Goal: Find specific page/section: Locate a particular part of the current website

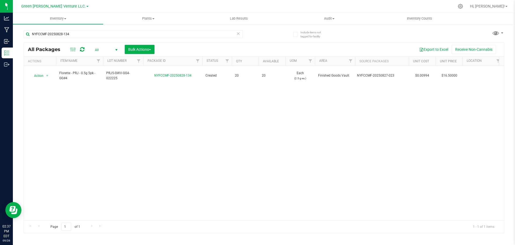
click at [239, 33] on icon at bounding box center [238, 33] width 4 height 6
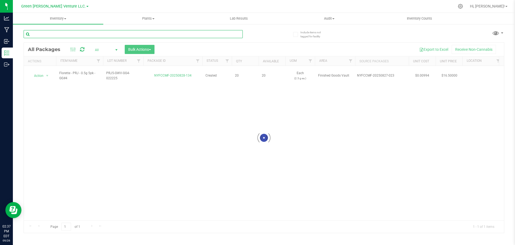
click at [231, 34] on input "text" at bounding box center [133, 34] width 219 height 8
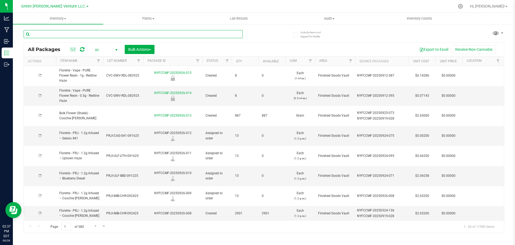
type input "v"
type input "[DATE]"
click at [231, 34] on input "v" at bounding box center [133, 34] width 219 height 8
paste input "NYFCCMF-20250718-001"
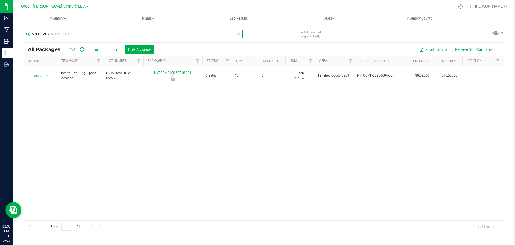
type input "NYFCCMF-20250718-001"
click at [262, 36] on div "NYFCCMF-20250718-001" at bounding box center [144, 33] width 241 height 17
click at [239, 185] on div "Action Action Edit attributes Global inventory Locate package Mark as sample Pr…" at bounding box center [264, 143] width 481 height 154
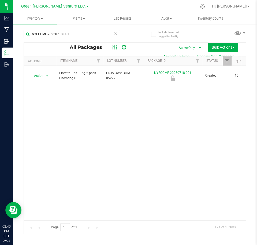
click at [117, 32] on icon at bounding box center [116, 33] width 4 height 6
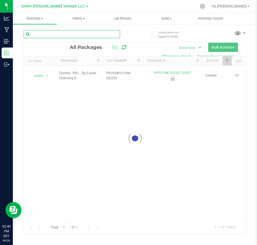
click at [94, 35] on input "text" at bounding box center [72, 34] width 97 height 8
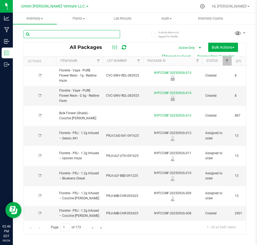
paste input "NYFCCMF-20250908-031"
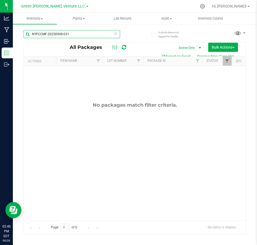
type input "NYFCCMF-20250908-031"
click at [229, 61] on span "Filter" at bounding box center [227, 61] width 4 height 4
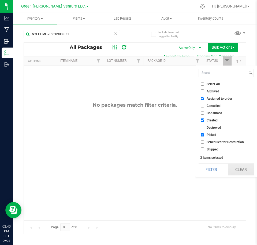
click at [243, 168] on button "Clear" at bounding box center [241, 169] width 26 height 12
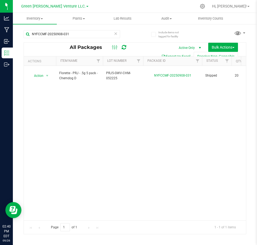
click at [116, 32] on icon at bounding box center [116, 33] width 4 height 6
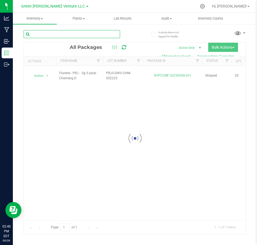
click at [104, 34] on input "text" at bounding box center [72, 34] width 97 height 8
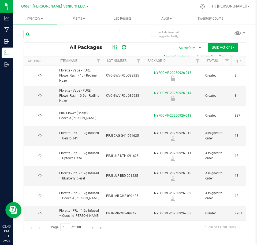
type input "[DATE]"
paste input "NYFCCMF-20250606-086"
type input "NYFCCMF-20250606-086"
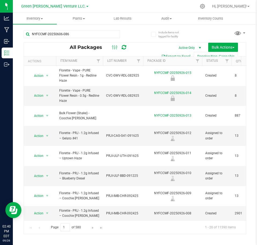
click at [139, 37] on div "NYFCCMF-20250606-086 All Packages Active Only Active Only Lab Samples Locked Al…" at bounding box center [135, 129] width 223 height 209
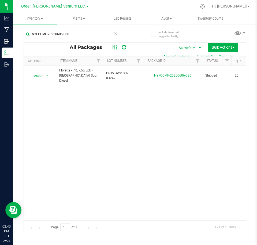
scroll to position [0, 4]
click at [115, 36] on icon at bounding box center [116, 33] width 4 height 6
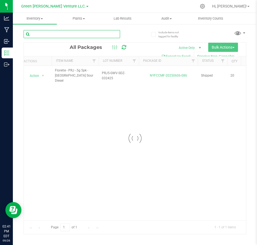
click at [105, 35] on input "text" at bounding box center [72, 34] width 97 height 8
paste input "NYFCCMF-20250606-082"
type input "NYFCCMF-20250606-082"
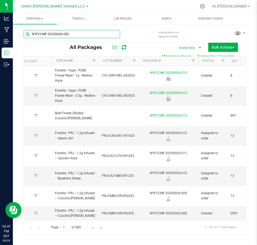
type input "[DATE]"
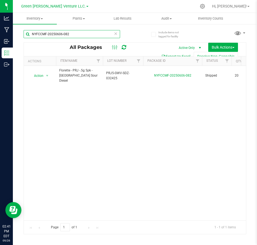
scroll to position [0, 0]
click at [89, 30] on input "NYFCCMF-20250606-082" at bounding box center [72, 34] width 97 height 8
type input "NYFCCMF-20250606-073"
click at [92, 110] on div "Action Action Edit attributes Global inventory Locate package Print package lab…" at bounding box center [135, 143] width 223 height 154
click at [100, 122] on div "Action Action Edit attributes Global inventory Locate package Print package lab…" at bounding box center [135, 143] width 223 height 154
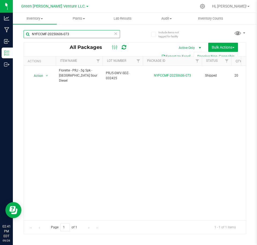
click at [102, 35] on input "NYFCCMF-20250606-073" at bounding box center [72, 34] width 97 height 8
click at [117, 33] on icon at bounding box center [116, 33] width 4 height 6
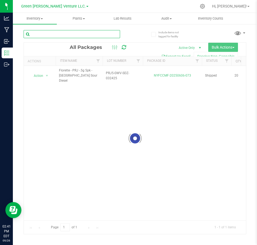
click at [94, 34] on input "text" at bounding box center [72, 34] width 97 height 8
paste input "NYFCCMF-20250604-007"
type input "NYFCCMF-20250604-007"
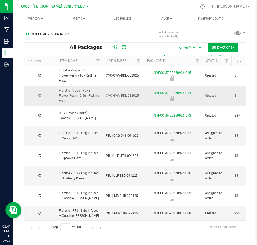
type input "[DATE]"
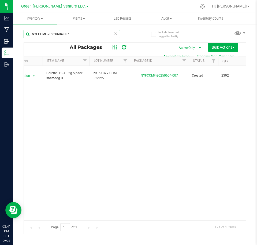
scroll to position [0, 7]
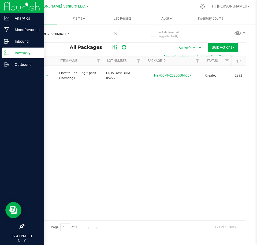
type input "NYFCCMF-20250604-007"
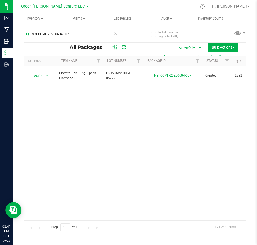
click at [114, 30] on div "NYFCCMF-20250604-007" at bounding box center [80, 33] width 112 height 17
click at [116, 36] on icon at bounding box center [116, 33] width 4 height 6
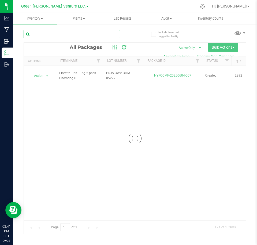
click at [93, 33] on input "text" at bounding box center [72, 34] width 97 height 8
paste input "NYFCCMF-20250506-087"
type input "NYFCCMF-20250506-087"
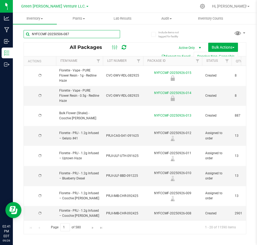
type input "[DATE]"
type input "NYFCCMF-20250506-087"
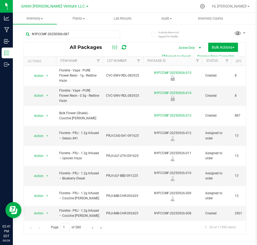
click at [133, 43] on div "Inventory All packages All inventory Waste log Create inventory Plants All plan…" at bounding box center [135, 129] width 245 height 232
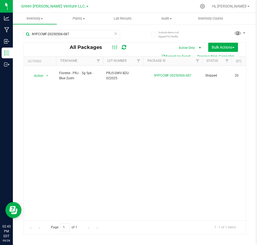
click at [114, 33] on icon at bounding box center [116, 33] width 4 height 6
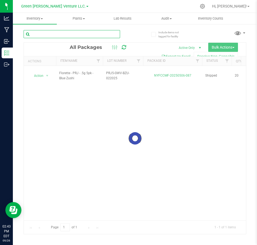
click at [92, 35] on input "text" at bounding box center [72, 34] width 97 height 8
paste input "NYFCCMF-20250506-054"
type input "NYFCCMF-20250506-054"
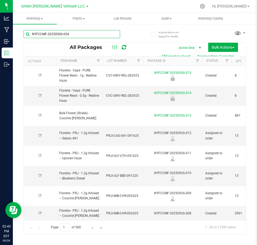
type input "[DATE]"
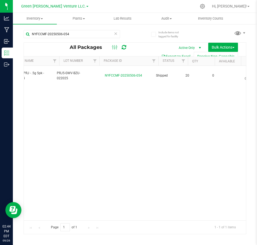
scroll to position [0, 31]
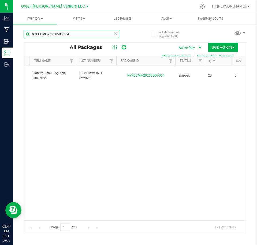
click at [102, 34] on input "NYFCCMF-20250506-054" at bounding box center [72, 34] width 97 height 8
type input "NYFCCMF-20250506-051"
click at [115, 32] on icon at bounding box center [116, 33] width 4 height 6
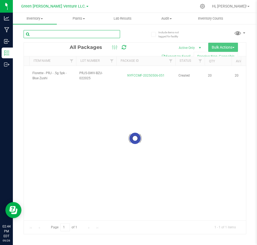
click at [97, 31] on input "text" at bounding box center [72, 34] width 97 height 8
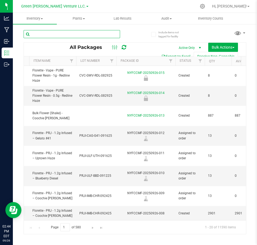
paste input "NYFCCMF-20250429-122"
type input "NYFCCMF-20250429-122"
type input "[DATE]"
type input "NYFCCMF-20250429-122"
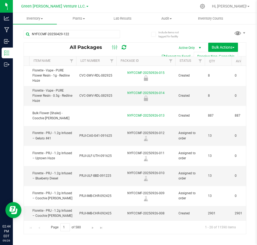
click at [129, 32] on div "NYFCCMF-20250429-122" at bounding box center [80, 33] width 112 height 17
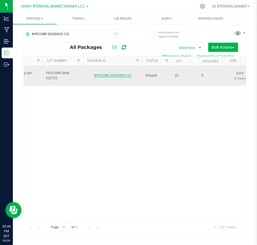
scroll to position [0, 59]
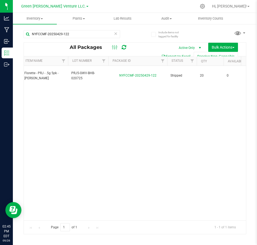
click at [117, 34] on icon at bounding box center [116, 33] width 4 height 6
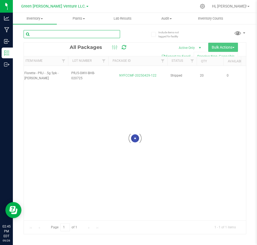
click at [92, 35] on input "text" at bounding box center [72, 34] width 97 height 8
paste input "NYFCCMF-20250429-119"
type input "NYFCCMF-20250429-119"
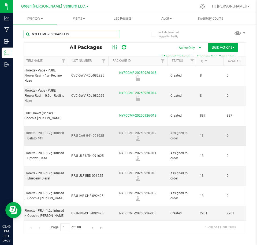
type input "[DATE]"
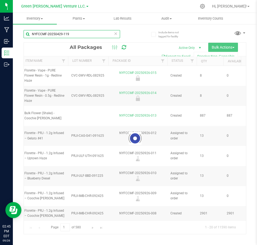
type input "NYFCCMF-20250429-119"
click at [134, 42] on div "NYFCCMF-20250429-119" at bounding box center [80, 33] width 112 height 17
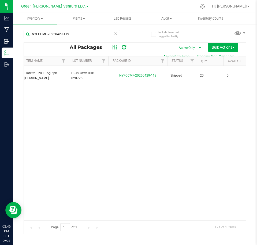
click at [116, 35] on icon at bounding box center [116, 33] width 4 height 6
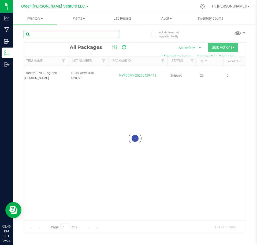
click at [103, 35] on input "text" at bounding box center [72, 34] width 97 height 8
paste input "NYFCCMF-20250403-013"
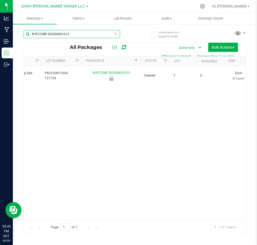
scroll to position [0, 60]
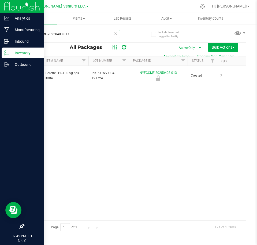
type input "NYFCCMF-20250403-013"
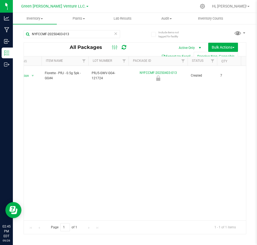
click at [115, 34] on icon at bounding box center [116, 33] width 4 height 6
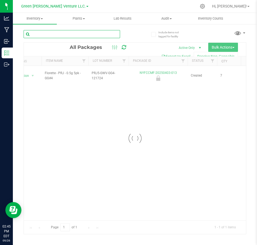
click at [99, 35] on input "text" at bounding box center [72, 34] width 97 height 8
paste input "NYFCCMF-20250718-001"
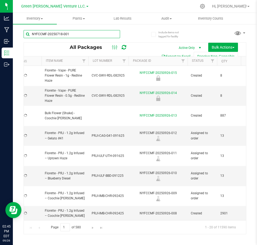
type input "NYFCCMF-20250718-001"
click at [135, 32] on div "NYFCCMF-20250718-001" at bounding box center [80, 33] width 112 height 17
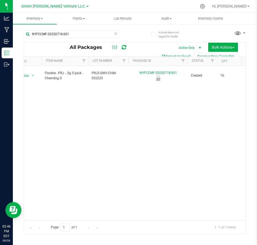
click at [116, 34] on icon at bounding box center [116, 33] width 4 height 6
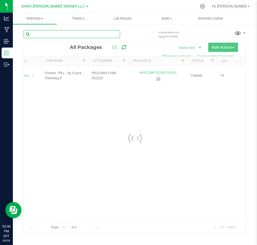
click at [108, 33] on input "text" at bounding box center [72, 34] width 97 height 8
paste input "NYFCCMF-20250908-031"
type input "NYFCCMF-20250908-031"
click at [136, 39] on div "NYFCCMF-20250908-031 Loading... All Packages Active Only Active Only Lab Sample…" at bounding box center [135, 129] width 223 height 209
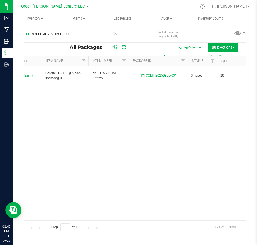
click at [114, 34] on input "NYFCCMF-20250908-031" at bounding box center [72, 34] width 97 height 8
click at [115, 34] on icon at bounding box center [116, 33] width 4 height 6
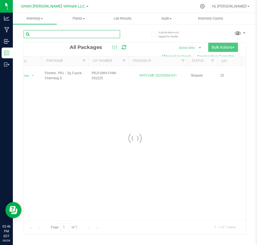
click at [93, 34] on input "text" at bounding box center [72, 34] width 97 height 8
paste input "NYFCCMF-20250908-028"
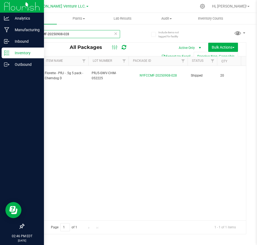
type input "NYFCCMF-20250908-028"
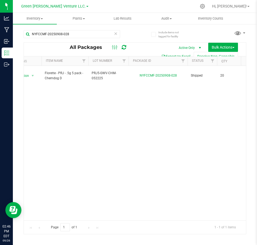
click at [117, 34] on icon at bounding box center [116, 33] width 4 height 6
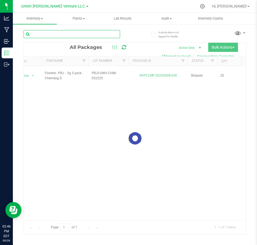
click at [107, 32] on input "text" at bounding box center [72, 34] width 97 height 8
paste input "NYFCCMF-20250402-098"
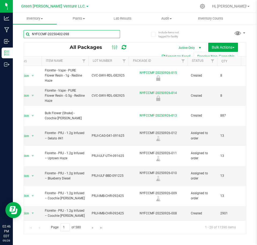
type input "NYFCCMF-20250402-098"
click at [141, 34] on div "NYFCCMF-20250402-098 All Packages Active Only Active Only Lab Samples Locked Al…" at bounding box center [135, 129] width 223 height 209
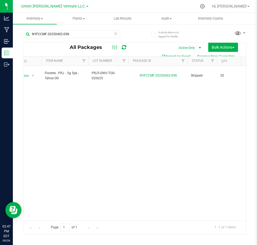
click at [114, 30] on icon at bounding box center [116, 33] width 4 height 6
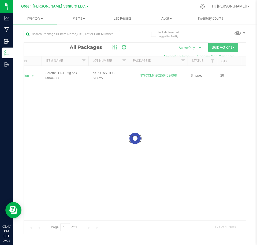
click at [111, 26] on div at bounding box center [80, 33] width 112 height 17
click at [111, 28] on div at bounding box center [80, 33] width 112 height 17
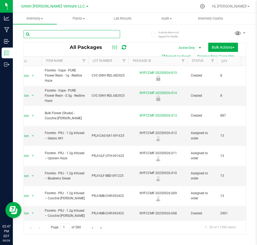
click at [114, 32] on input "text" at bounding box center [72, 34] width 97 height 8
paste input "NYFCCMF-20250402-043"
type input "NYFCCMF-20250402-043"
click at [128, 34] on div "NYFCCMF-20250402-043" at bounding box center [80, 33] width 112 height 17
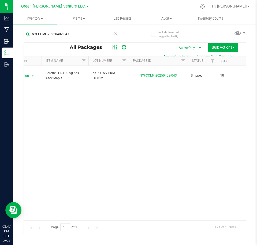
click at [114, 31] on icon at bounding box center [116, 33] width 4 height 6
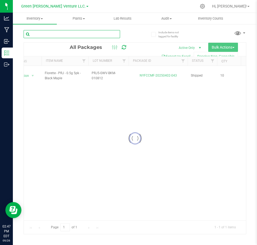
click at [101, 32] on input "text" at bounding box center [72, 34] width 97 height 8
paste input "NYFCCMF-20250318-037"
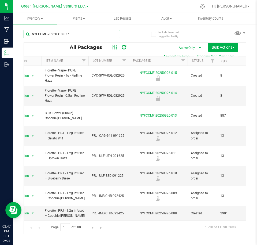
type input "NYFCCMF-20250318-037"
click at [141, 31] on div "NYFCCMF-20250318-037 All Packages Active Only Active Only Lab Samples Locked Al…" at bounding box center [135, 129] width 223 height 209
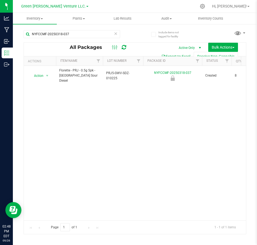
click at [117, 32] on icon at bounding box center [116, 33] width 4 height 6
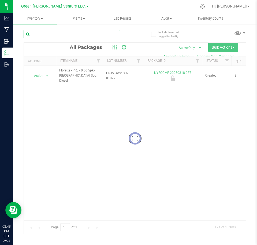
click at [95, 34] on input "text" at bounding box center [72, 34] width 97 height 8
paste input "NYFCCCU-20241217-021"
type input "NYFCCCU-20241217-021"
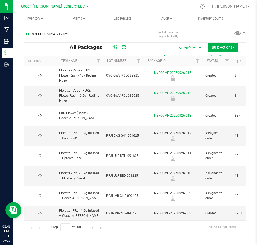
type input "[DATE]"
type input "NYFCCCU-20241217-021"
click at [135, 33] on div "NYFCCCU-20241217-021 All Packages Active Only Active Only Lab Samples Locked Al…" at bounding box center [135, 129] width 223 height 209
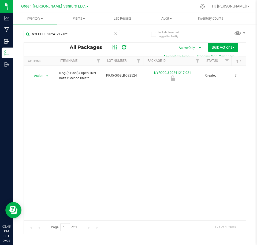
click at [114, 33] on icon at bounding box center [116, 33] width 4 height 6
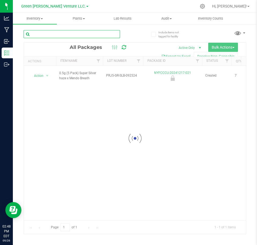
click at [99, 33] on input "text" at bounding box center [72, 34] width 97 height 8
paste input "NYFCCMF-20250218-005"
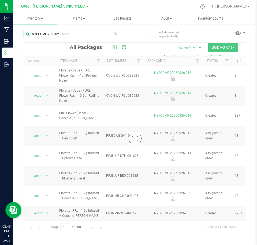
type input "NYFCCMF-20250218-005"
click at [133, 36] on div "NYFCCMF-20250218-005" at bounding box center [80, 33] width 112 height 17
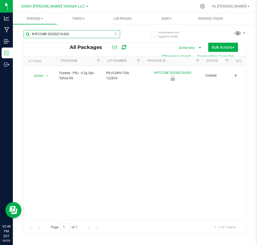
click at [74, 34] on input "NYFCCMF-20250218-005" at bounding box center [72, 34] width 97 height 8
click at [114, 35] on icon at bounding box center [116, 33] width 4 height 6
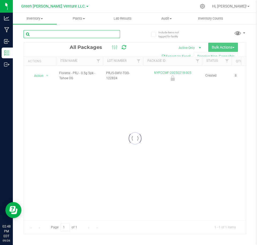
click at [102, 34] on input "text" at bounding box center [72, 34] width 97 height 8
paste input "NYFCCMF-20250218-003"
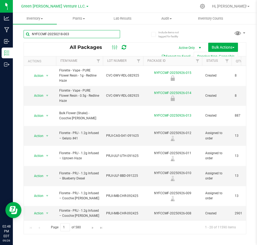
type input "NYFCCMF-20250218-003"
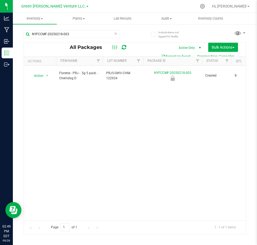
click at [115, 32] on icon at bounding box center [116, 33] width 4 height 6
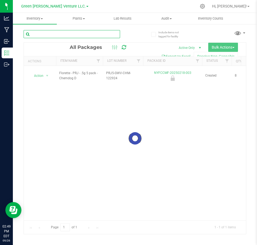
drag, startPoint x: 95, startPoint y: 31, endPoint x: 96, endPoint y: 34, distance: 2.8
click at [96, 33] on input "text" at bounding box center [72, 34] width 97 height 8
paste input "NYFCCMF-20250218-001"
type input "NYFCCMF-20250218-001"
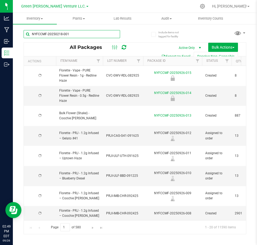
type input "[DATE]"
type input "NYFCCMF-20250218-001"
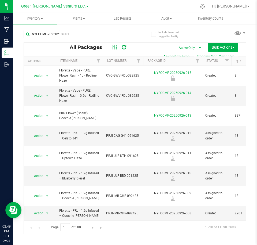
click at [134, 42] on div "All Packages Active Only Active Only Lab Samples Locked All Bulk Actions Add to…" at bounding box center [135, 138] width 223 height 192
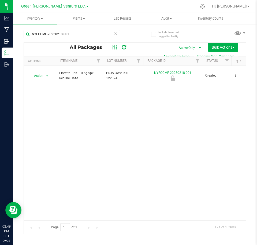
click at [115, 32] on icon at bounding box center [116, 33] width 4 height 6
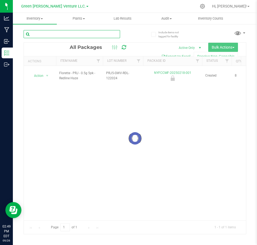
click at [103, 33] on input "text" at bounding box center [72, 34] width 97 height 8
paste input "NYFCCCU-20241227-018"
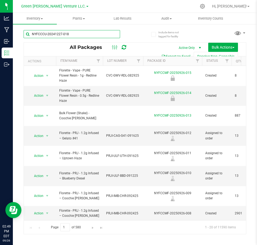
type input "NYFCCCU-20241227-018"
click at [131, 39] on div "NYFCCCU-20241227-018" at bounding box center [80, 33] width 112 height 17
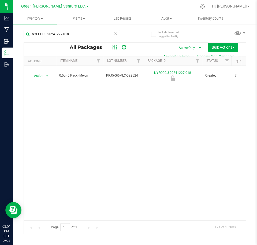
click at [115, 35] on icon at bounding box center [116, 33] width 4 height 6
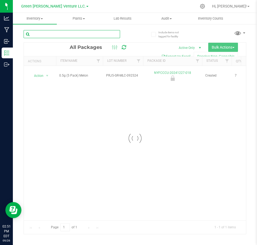
click at [89, 38] on input "text" at bounding box center [72, 34] width 97 height 8
paste input "NYFCCCU-20241217-027"
type input "NYFCCCU-20241217-027"
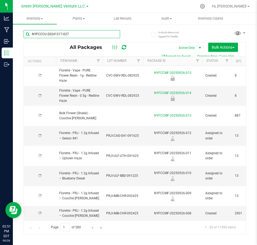
type input "[DATE]"
type input "NYFCCCU-20241217-027"
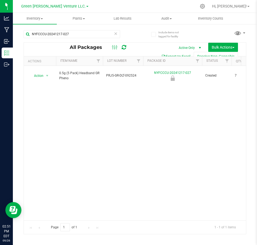
click at [117, 33] on icon at bounding box center [116, 33] width 4 height 6
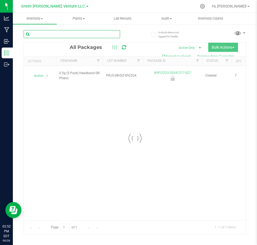
click at [106, 32] on input "text" at bounding box center [72, 34] width 97 height 8
paste input "NYFCCCU-20241219-001"
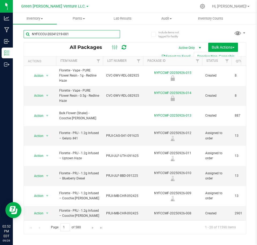
type input "NYFCCCU-20241219-001"
click at [139, 32] on div "NYFCCCU-20241219-001 All Packages Active Only Active Only Lab Samples Locked Al…" at bounding box center [135, 129] width 223 height 209
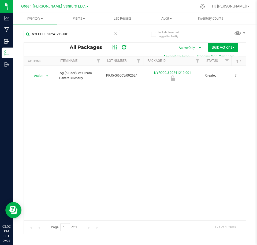
click at [115, 33] on icon at bounding box center [116, 33] width 4 height 6
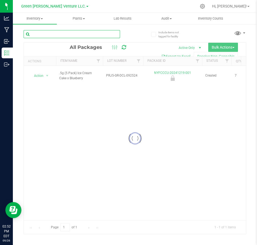
click at [88, 34] on input "text" at bounding box center [72, 34] width 97 height 8
paste input "NYFCCMF-20250506-051"
type input "NYFCCMF-20250506-051"
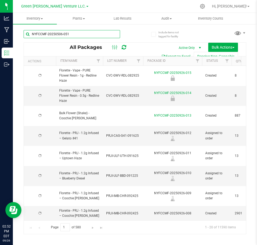
type input "[DATE]"
type input "NYFCCMF-20250506-051"
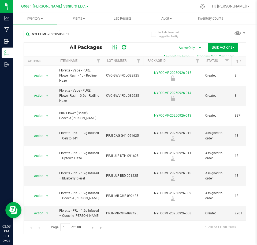
click at [134, 27] on div "NYFCCMF-20250506-051" at bounding box center [80, 33] width 112 height 17
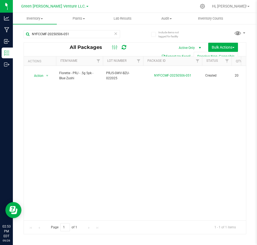
click at [114, 35] on icon at bounding box center [116, 33] width 4 height 6
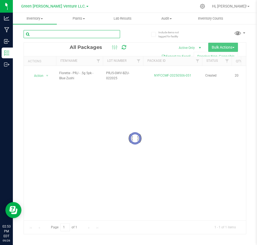
click at [91, 34] on input "text" at bounding box center [72, 34] width 97 height 8
paste input "NYFCCMF-20250506-024"
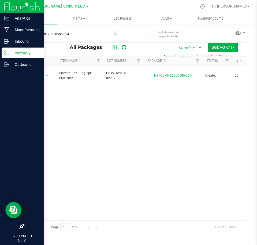
type input "NYFCCMF-20250506-024"
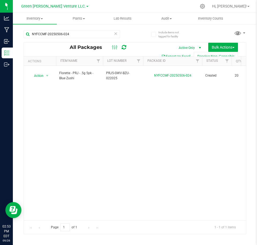
click at [77, 149] on div "Action Action Adjust qty Create package Edit attributes Global inventory Locate…" at bounding box center [135, 143] width 223 height 154
